Goal: Information Seeking & Learning: Check status

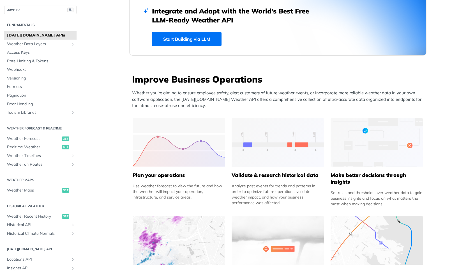
scroll to position [190, 0]
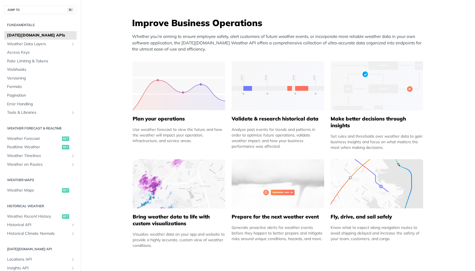
scroll to position [221, 0]
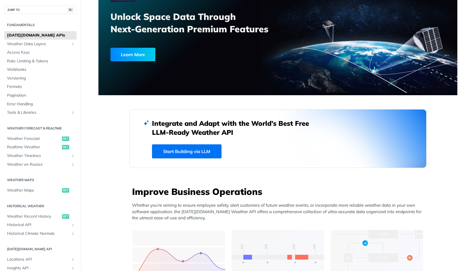
scroll to position [172, 0]
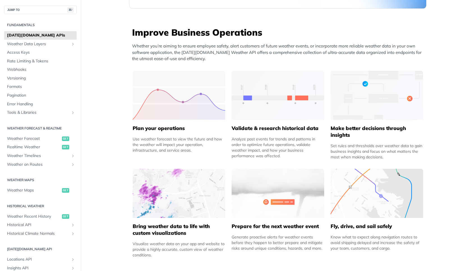
scroll to position [206, 0]
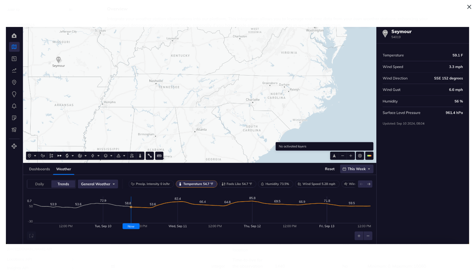
click at [204, 258] on span "Collapse image" at bounding box center [237, 135] width 475 height 271
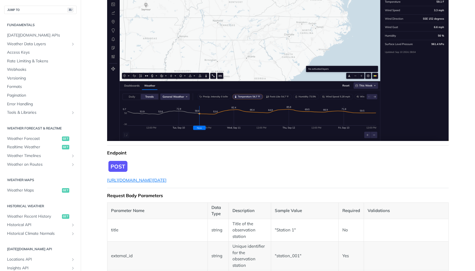
scroll to position [161, 0]
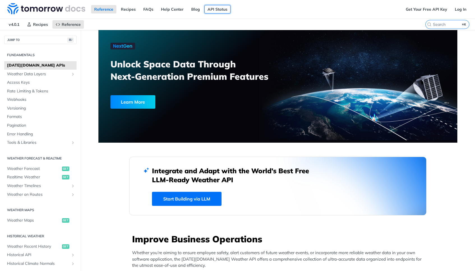
click at [218, 7] on link "API Status" at bounding box center [218, 9] width 26 height 8
